Goal: Transaction & Acquisition: Purchase product/service

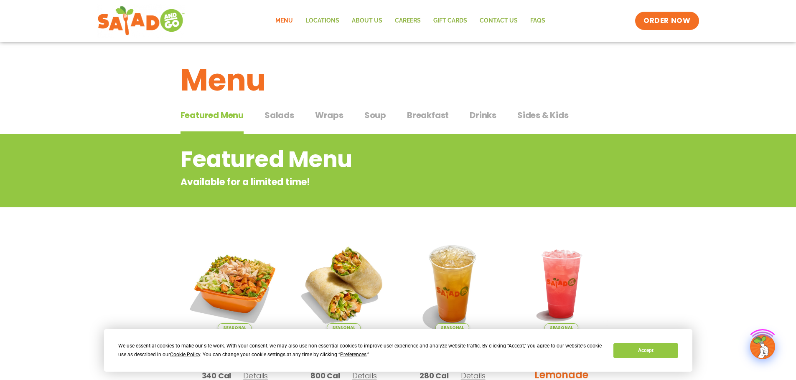
click at [288, 17] on link "Menu" at bounding box center [284, 20] width 30 height 19
click at [334, 113] on span "Wraps" at bounding box center [329, 115] width 28 height 13
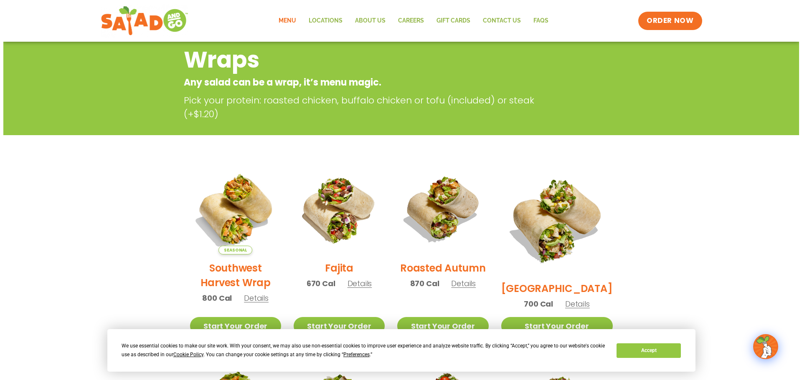
scroll to position [209, 0]
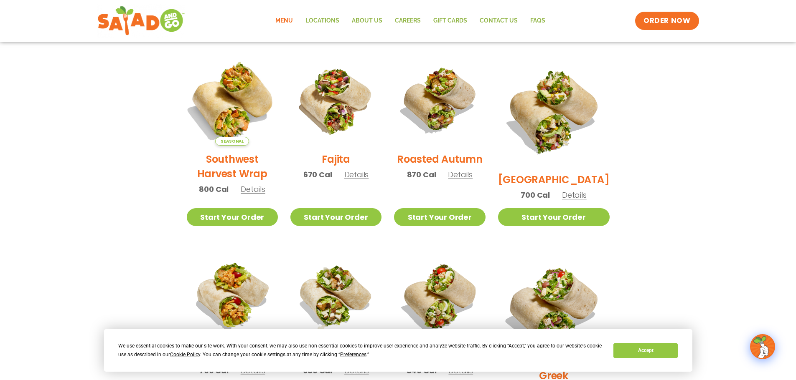
click at [241, 99] on img at bounding box center [231, 100] width 107 height 107
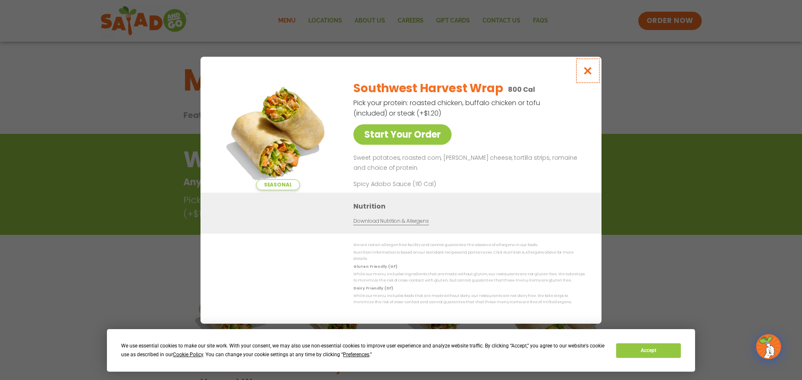
click at [583, 74] on icon "Close modal" at bounding box center [588, 70] width 10 height 9
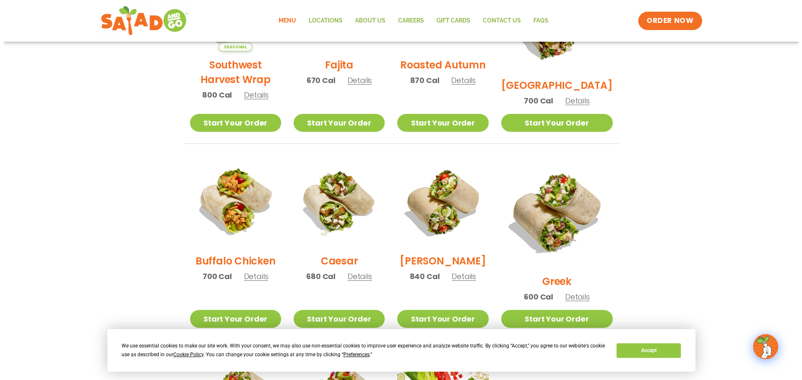
scroll to position [176, 0]
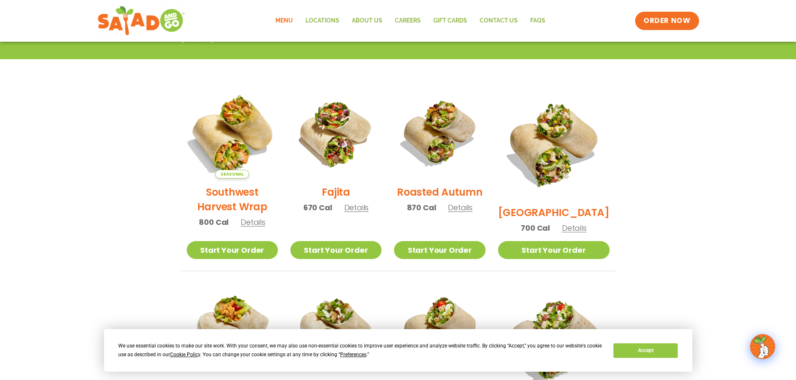
click at [243, 149] on img at bounding box center [231, 133] width 107 height 107
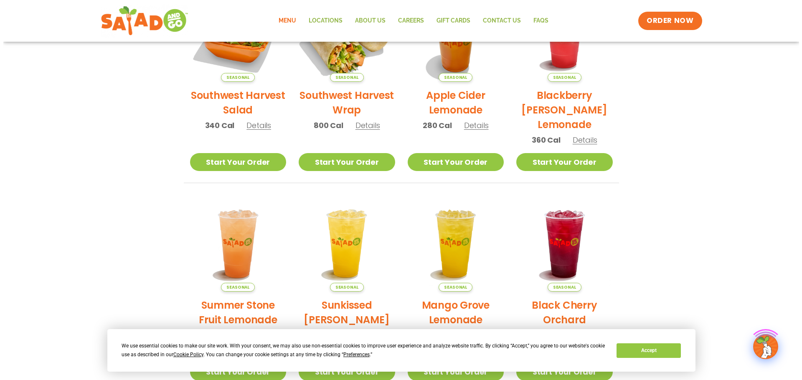
scroll to position [84, 0]
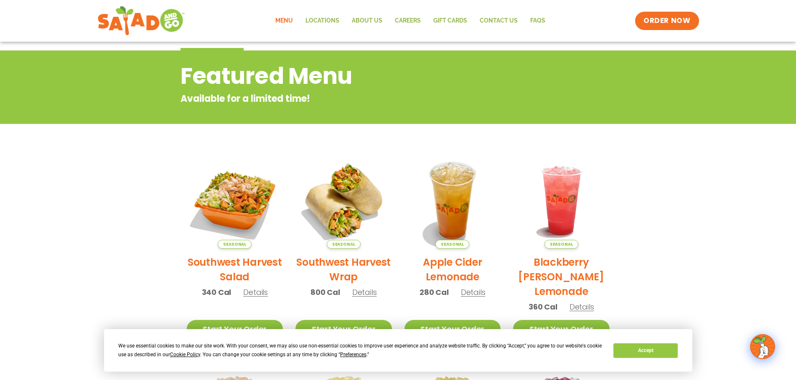
click at [362, 265] on h2 "Southwest Harvest Wrap" at bounding box center [343, 269] width 96 height 29
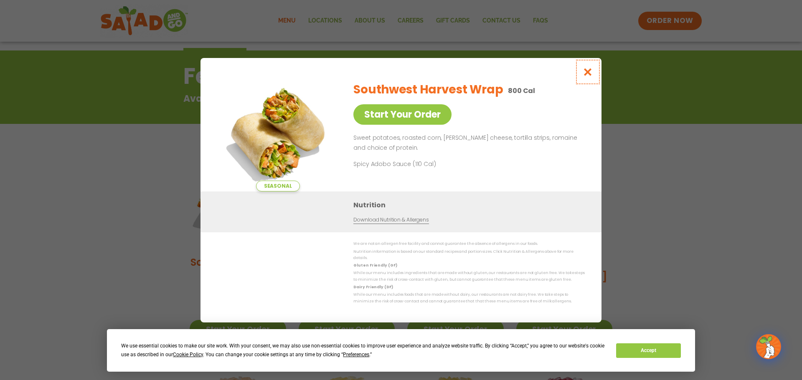
click at [589, 72] on icon "Close modal" at bounding box center [588, 72] width 10 height 9
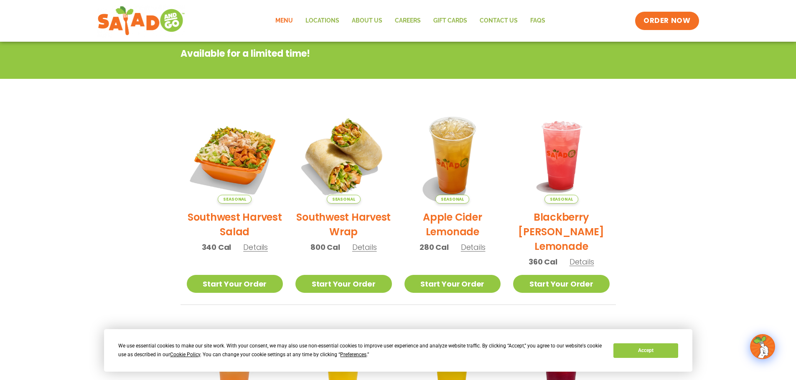
scroll to position [134, 0]
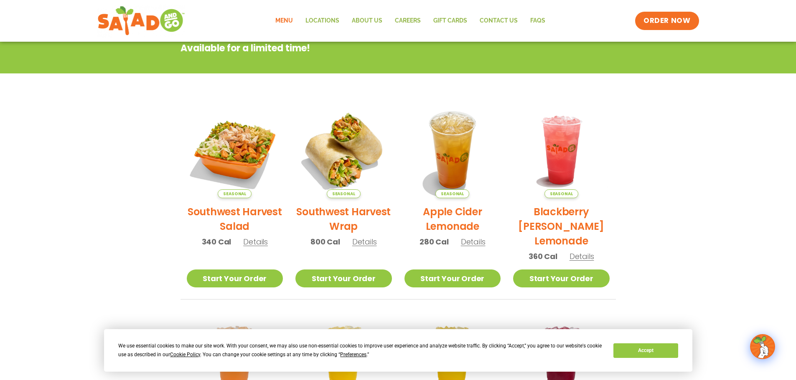
click at [291, 23] on link "Menu" at bounding box center [284, 20] width 30 height 19
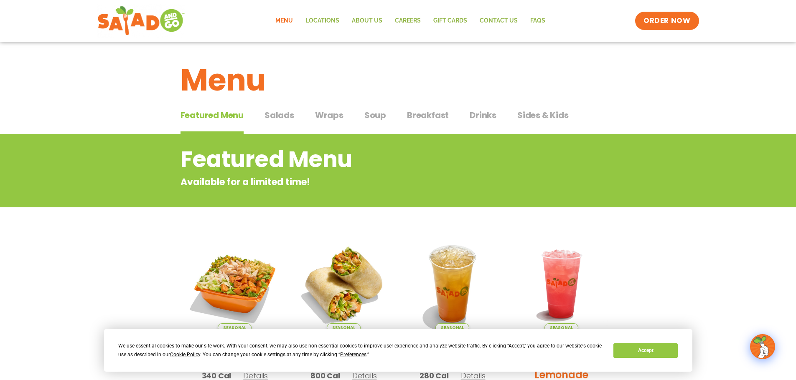
click at [334, 116] on span "Wraps" at bounding box center [329, 115] width 28 height 13
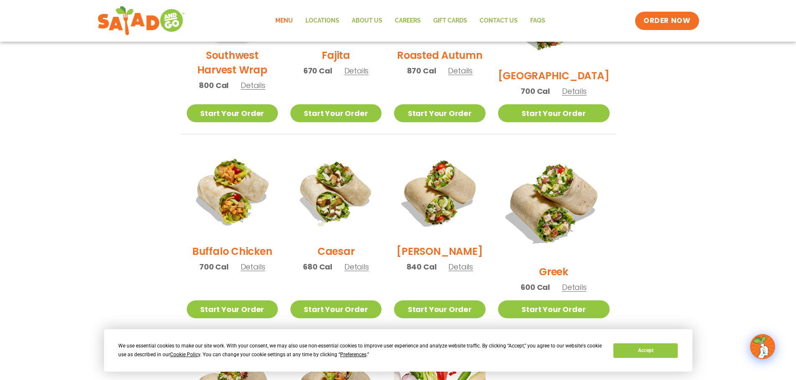
scroll to position [320, 0]
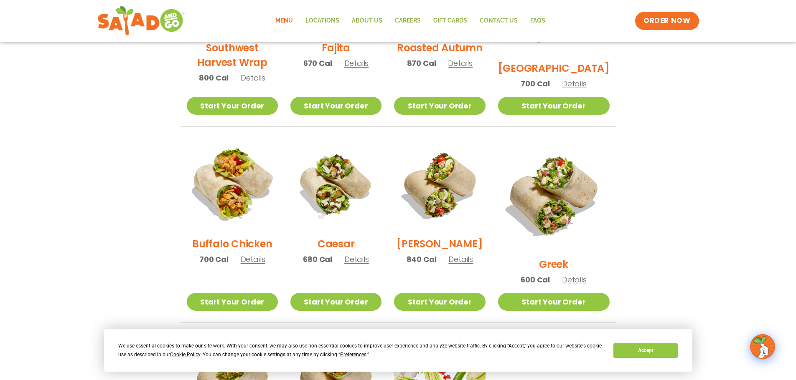
click at [233, 170] on img at bounding box center [231, 185] width 107 height 107
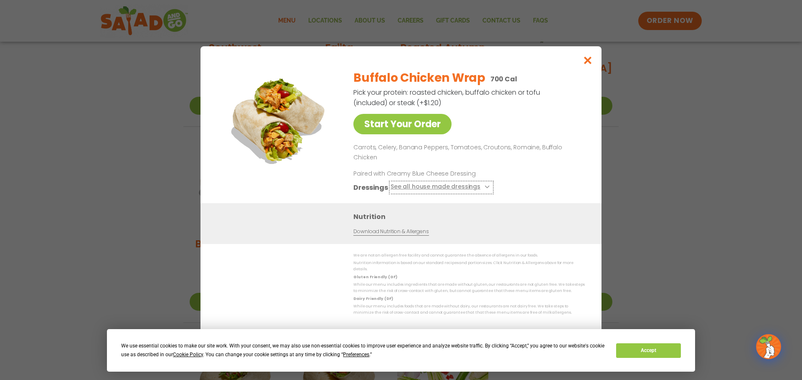
click at [484, 185] on icon at bounding box center [485, 186] width 3 height 3
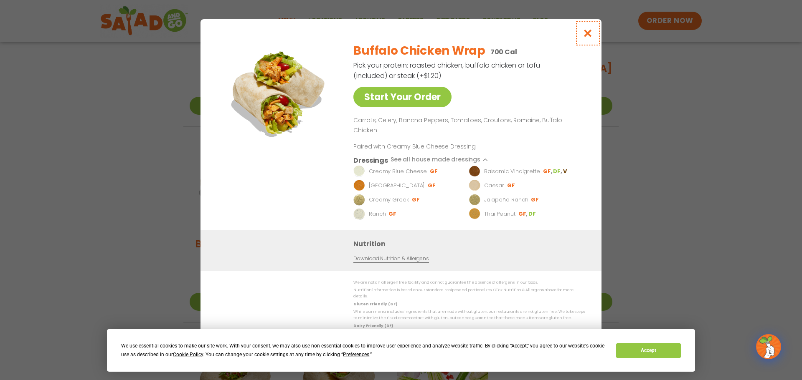
click at [588, 38] on icon "Close modal" at bounding box center [588, 33] width 10 height 9
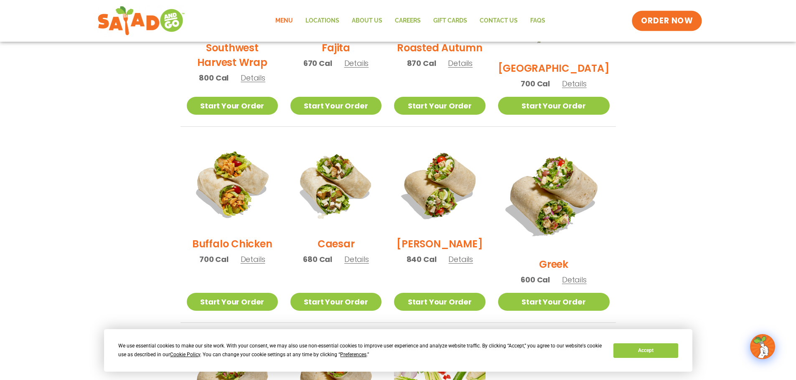
click at [664, 16] on span "ORDER NOW" at bounding box center [667, 20] width 52 height 11
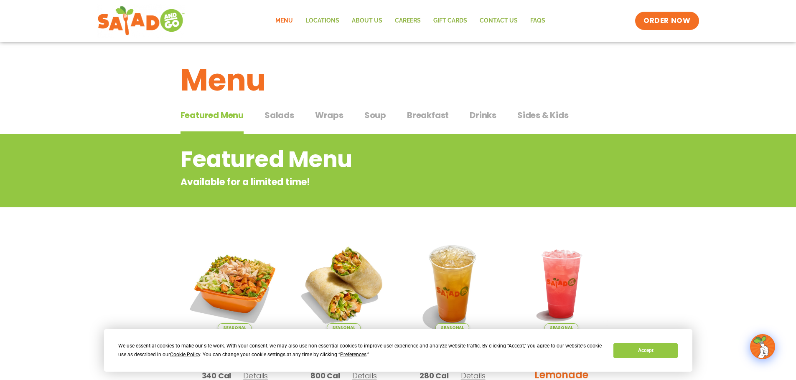
click at [345, 110] on div "Featured Menu Featured Menu Salads Salads Wraps Wraps Soup Soup Breakfast Break…" at bounding box center [397, 120] width 435 height 28
click at [337, 114] on span "Wraps" at bounding box center [329, 115] width 28 height 13
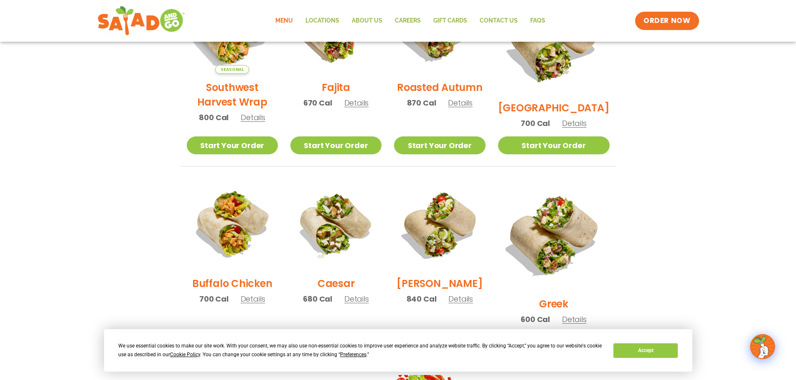
scroll to position [376, 0]
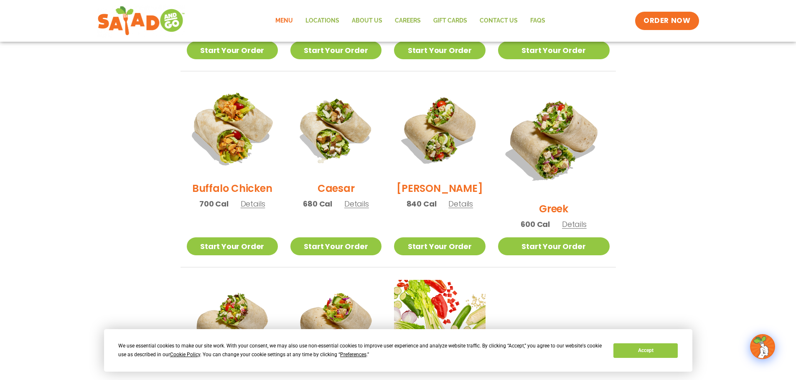
click at [256, 143] on img at bounding box center [231, 129] width 107 height 107
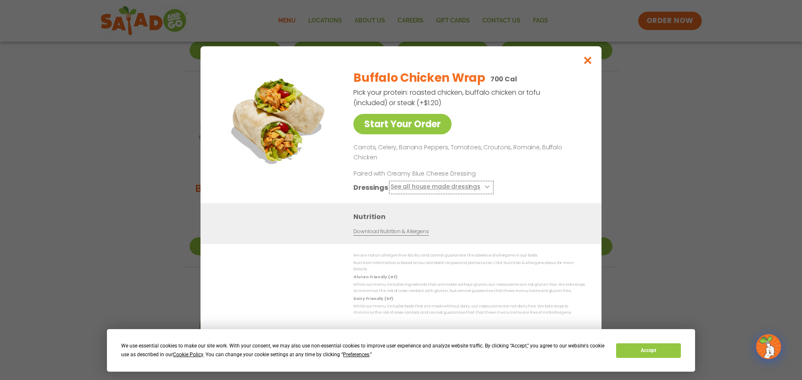
click at [482, 183] on button "See all house made dressings" at bounding box center [440, 187] width 101 height 10
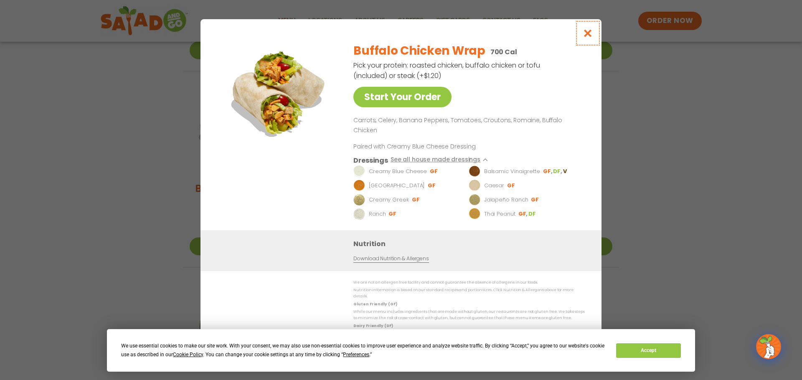
click at [588, 38] on icon "Close modal" at bounding box center [588, 33] width 10 height 9
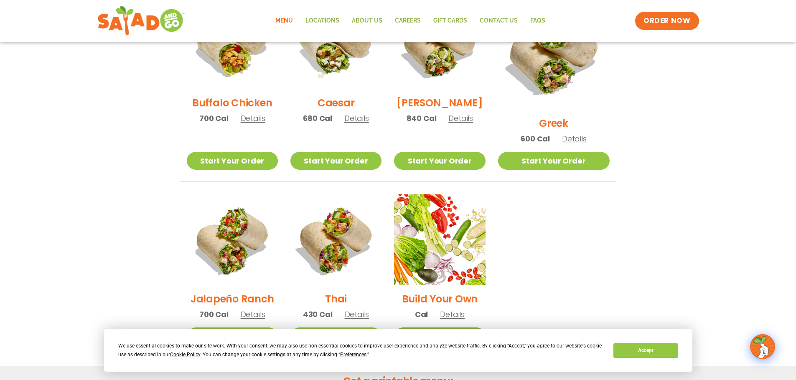
scroll to position [585, 0]
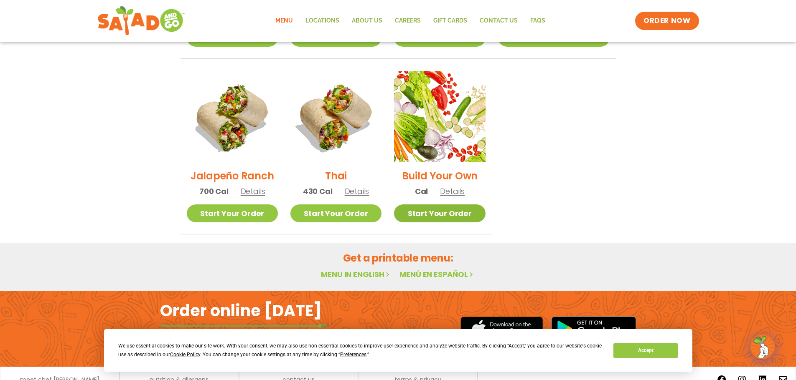
click at [478, 207] on link "Start Your Order" at bounding box center [439, 214] width 91 height 18
